Goal: Task Accomplishment & Management: Manage account settings

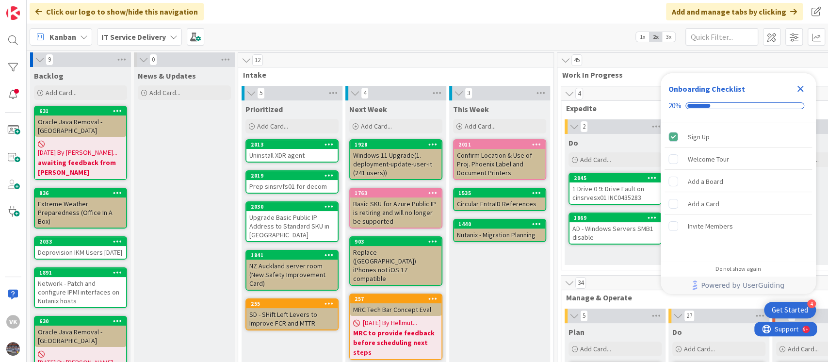
click at [802, 87] on icon "Close Checklist" at bounding box center [800, 89] width 6 height 6
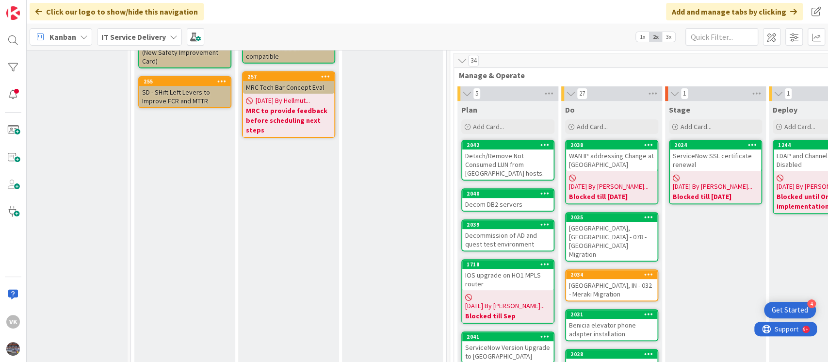
scroll to position [266, 107]
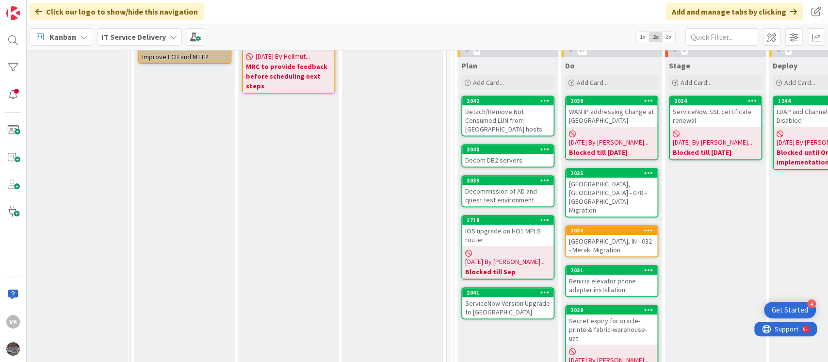
click at [507, 194] on div "Decommission of AD and quest test environment" at bounding box center [507, 195] width 91 height 21
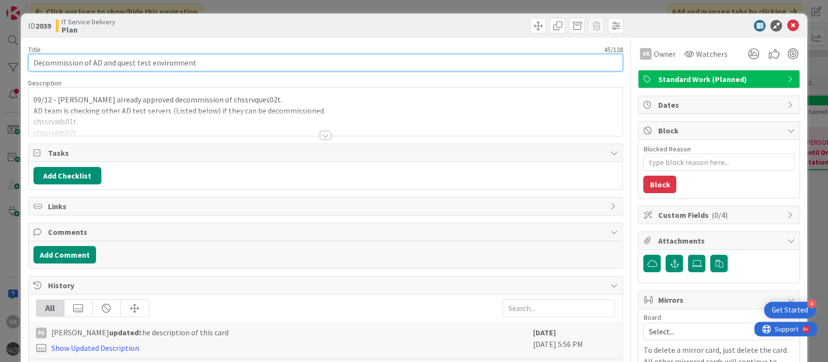
drag, startPoint x: 35, startPoint y: 64, endPoint x: 197, endPoint y: 62, distance: 162.5
click at [197, 62] on input "Decommission of AD and quest test environment" at bounding box center [325, 62] width 595 height 17
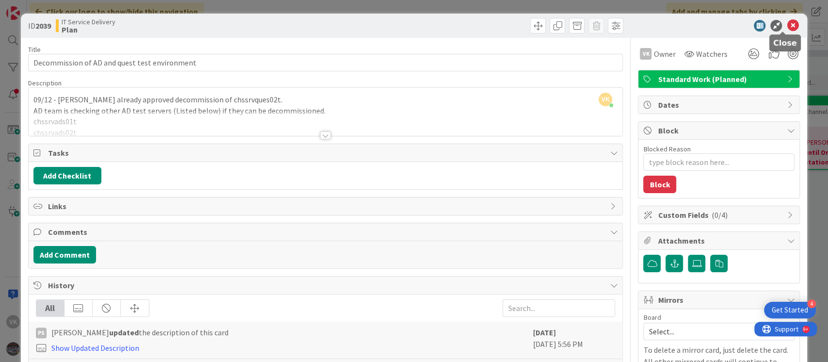
click at [787, 27] on icon at bounding box center [793, 26] width 12 height 12
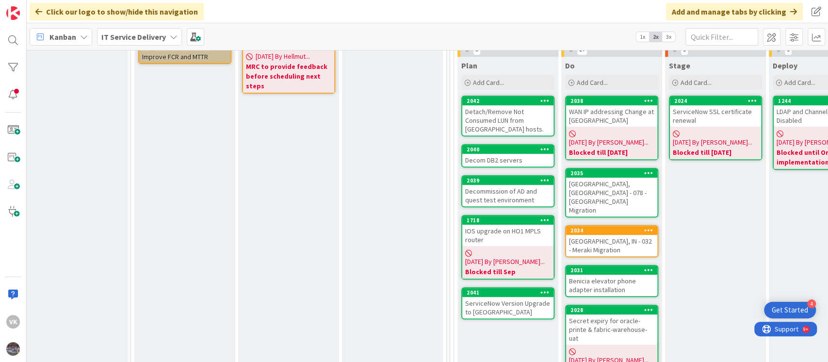
click at [503, 189] on div "Decommission of AD and quest test environment" at bounding box center [507, 195] width 91 height 21
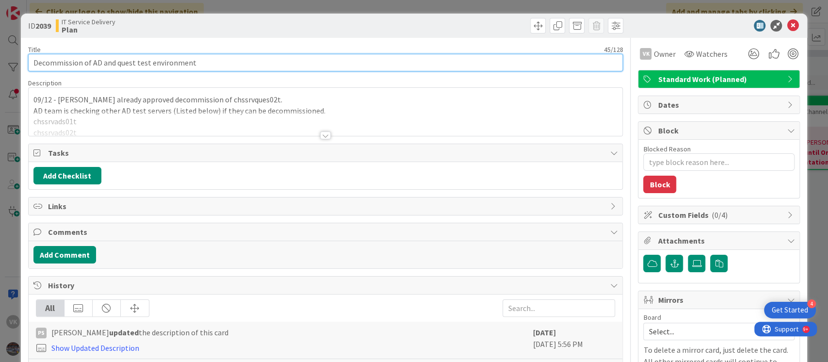
drag, startPoint x: 199, startPoint y: 64, endPoint x: 23, endPoint y: 71, distance: 176.2
click at [23, 71] on div "ID 2039 IT Service Delivery Plan Title 45 / 128 Decommission of AD and quest te…" at bounding box center [414, 226] width 787 height 425
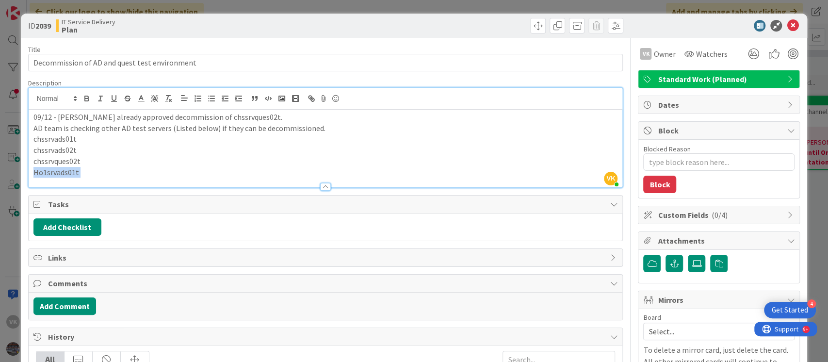
drag, startPoint x: 438, startPoint y: 247, endPoint x: 464, endPoint y: 10, distance: 238.5
click at [464, 10] on div "ID 2039 IT Service Delivery Plan Title 45 / 128 Decommission of AD and quest te…" at bounding box center [414, 181] width 828 height 362
click at [466, 5] on div "ID 2039 IT Service Delivery Plan Title 45 / 128 Decommission of AD and quest te…" at bounding box center [414, 181] width 828 height 362
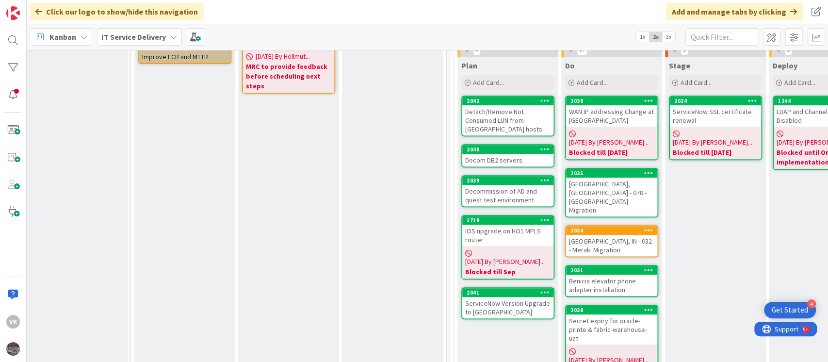
click at [502, 186] on div "Decommission of AD and quest test environment" at bounding box center [507, 195] width 91 height 21
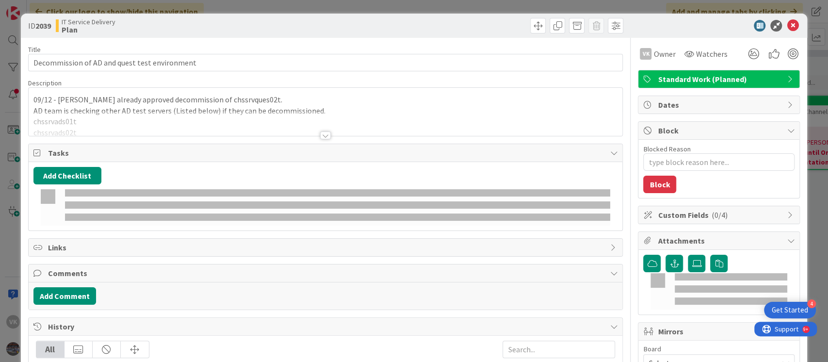
type textarea "x"
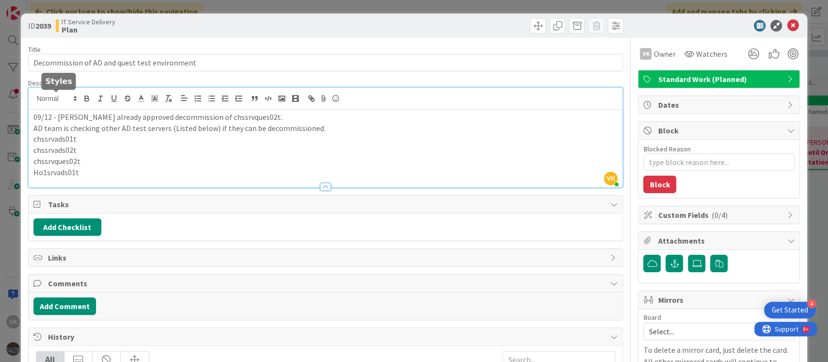
click at [32, 100] on div "VK VAMSI KRISHNA just joined 09/12 - Vlade already approved decommission of chs…" at bounding box center [326, 137] width 594 height 99
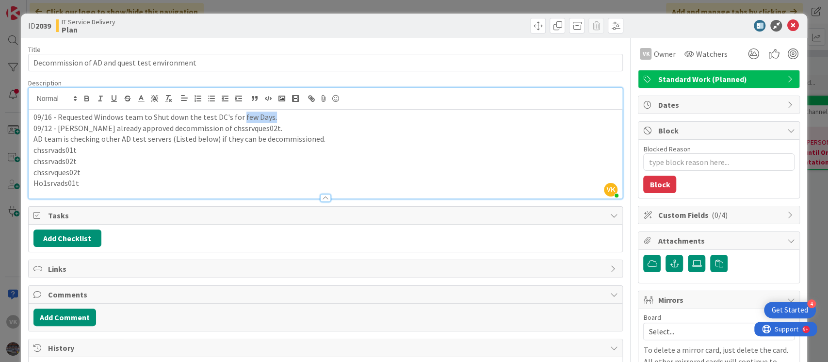
drag, startPoint x: 238, startPoint y: 118, endPoint x: 274, endPoint y: 118, distance: 36.4
click at [274, 118] on p "09/16 - Requested Windows team to Shut down the test DC's for few Days." at bounding box center [325, 117] width 584 height 11
type textarea "x"
click at [787, 23] on icon at bounding box center [793, 26] width 12 height 12
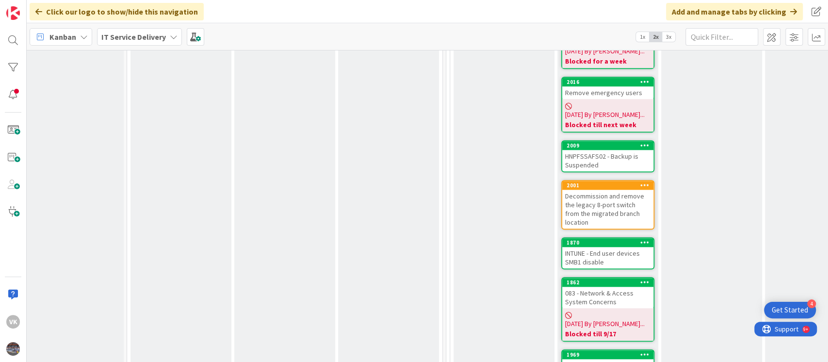
scroll to position [644, 111]
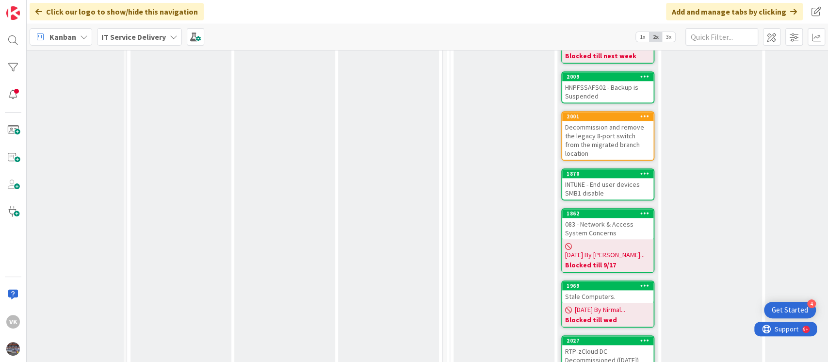
click at [594, 290] on div "Stale Computers." at bounding box center [607, 296] width 91 height 13
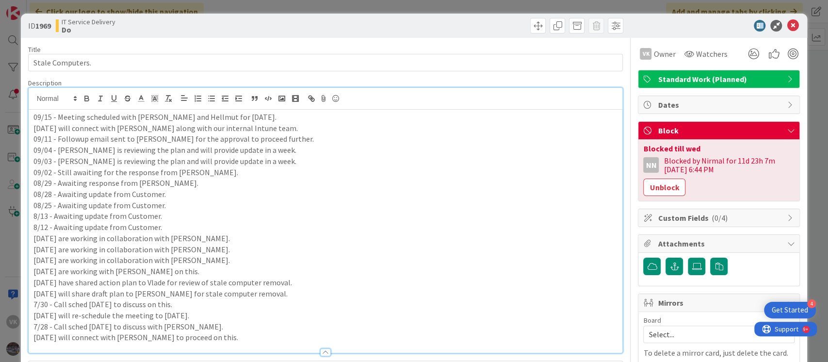
click at [31, 99] on div "09/15 - Meeting scheduled with Vlade and Hellmut for tomorrow. 09/12 - We will …" at bounding box center [326, 220] width 594 height 265
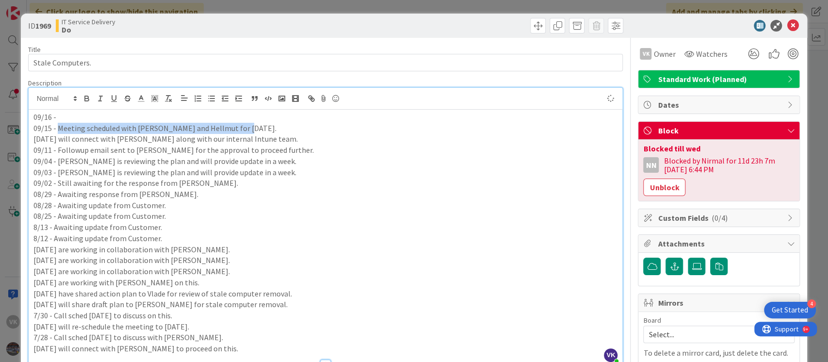
drag, startPoint x: 59, startPoint y: 128, endPoint x: 260, endPoint y: 130, distance: 201.8
click at [260, 130] on p "09/15 - Meeting scheduled with Vlade and Hellmut for tomorrow." at bounding box center [325, 128] width 584 height 11
copy p "Meeting scheduled with Vlade and Hellmut for tomorrow."
click at [221, 117] on p "09/16 -" at bounding box center [325, 117] width 584 height 11
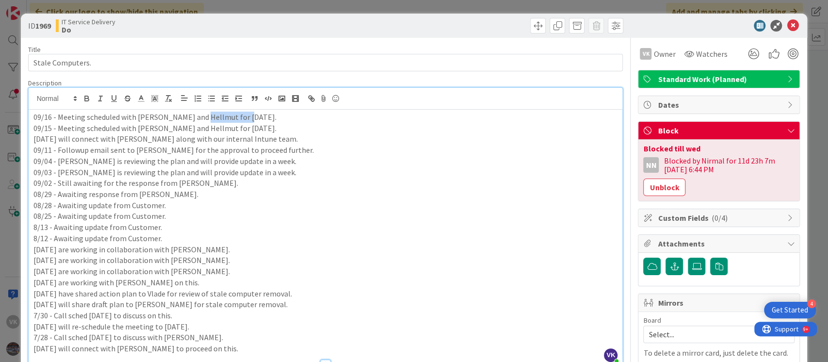
drag, startPoint x: 195, startPoint y: 118, endPoint x: 246, endPoint y: 118, distance: 50.4
click at [246, 118] on p "09/16 - Meeting scheduled with Vlade and Hellmut for tomorrow." at bounding box center [325, 117] width 584 height 11
click at [195, 117] on p "09/16 - Meeting scheduled with Vlade and Hellmut today." at bounding box center [325, 117] width 584 height 11
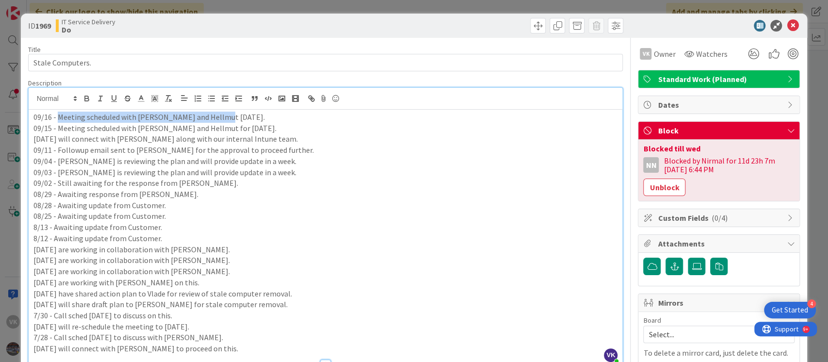
drag, startPoint x: 224, startPoint y: 120, endPoint x: 58, endPoint y: 114, distance: 165.5
click at [58, 114] on p "09/16 - Meeting scheduled with Vlade and Hellmut today." at bounding box center [325, 117] width 584 height 11
copy p "Meeting scheduled with Vlade and Hellmut today."
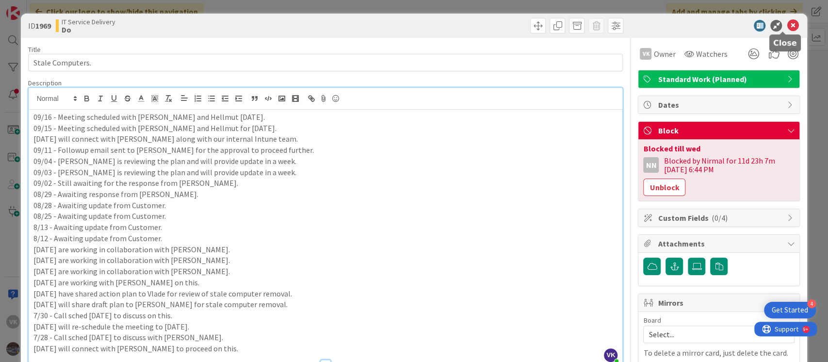
click at [787, 23] on icon at bounding box center [793, 26] width 12 height 12
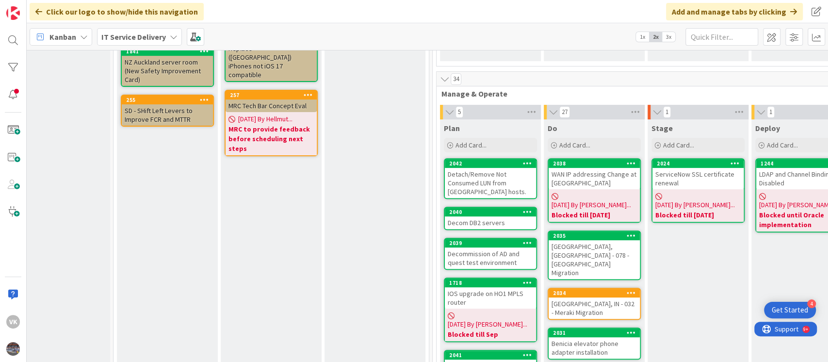
scroll to position [205, 125]
